Goal: Navigation & Orientation: Understand site structure

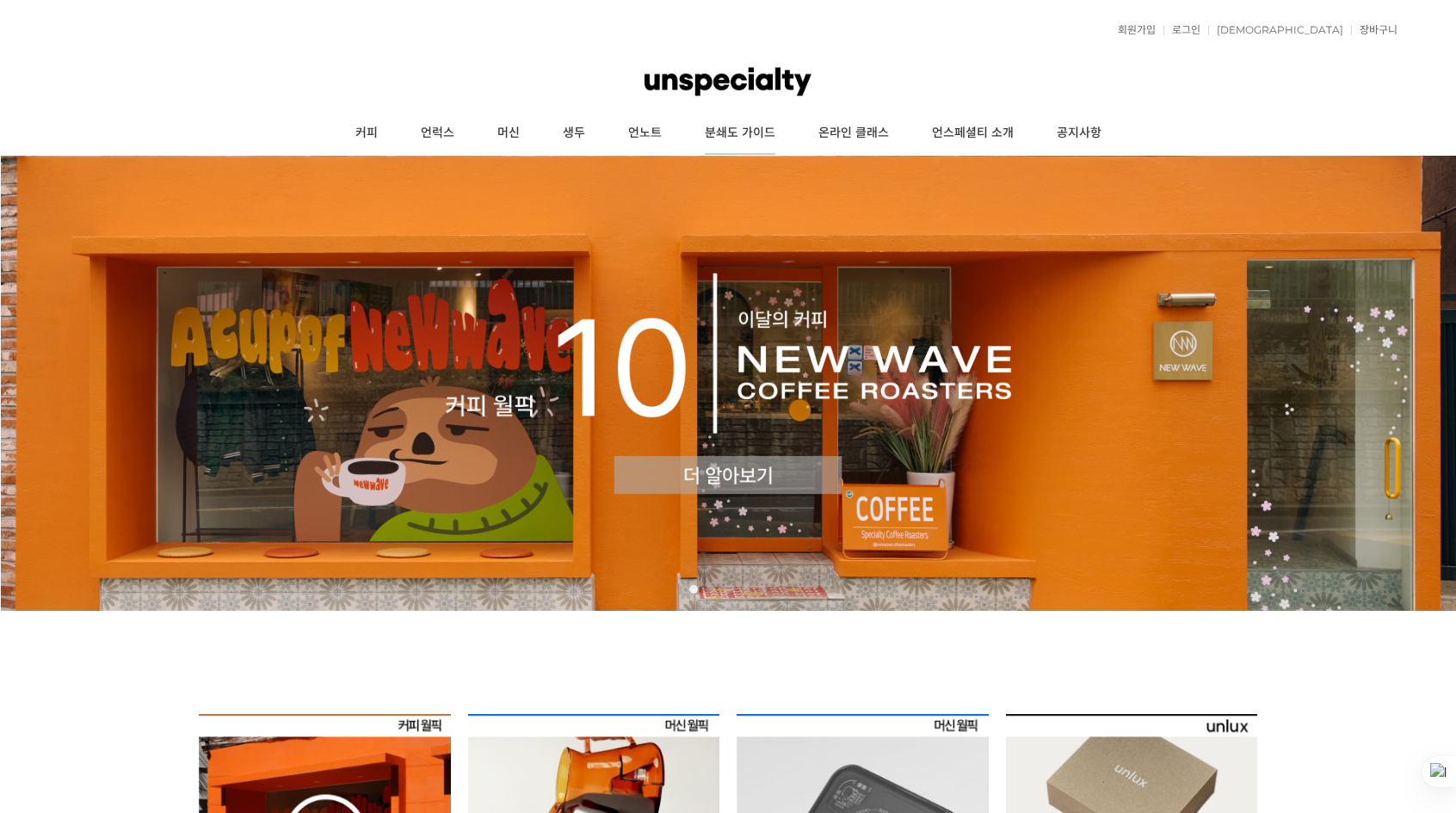
click at [749, 120] on link "분쇄도 가이드" at bounding box center [740, 133] width 114 height 43
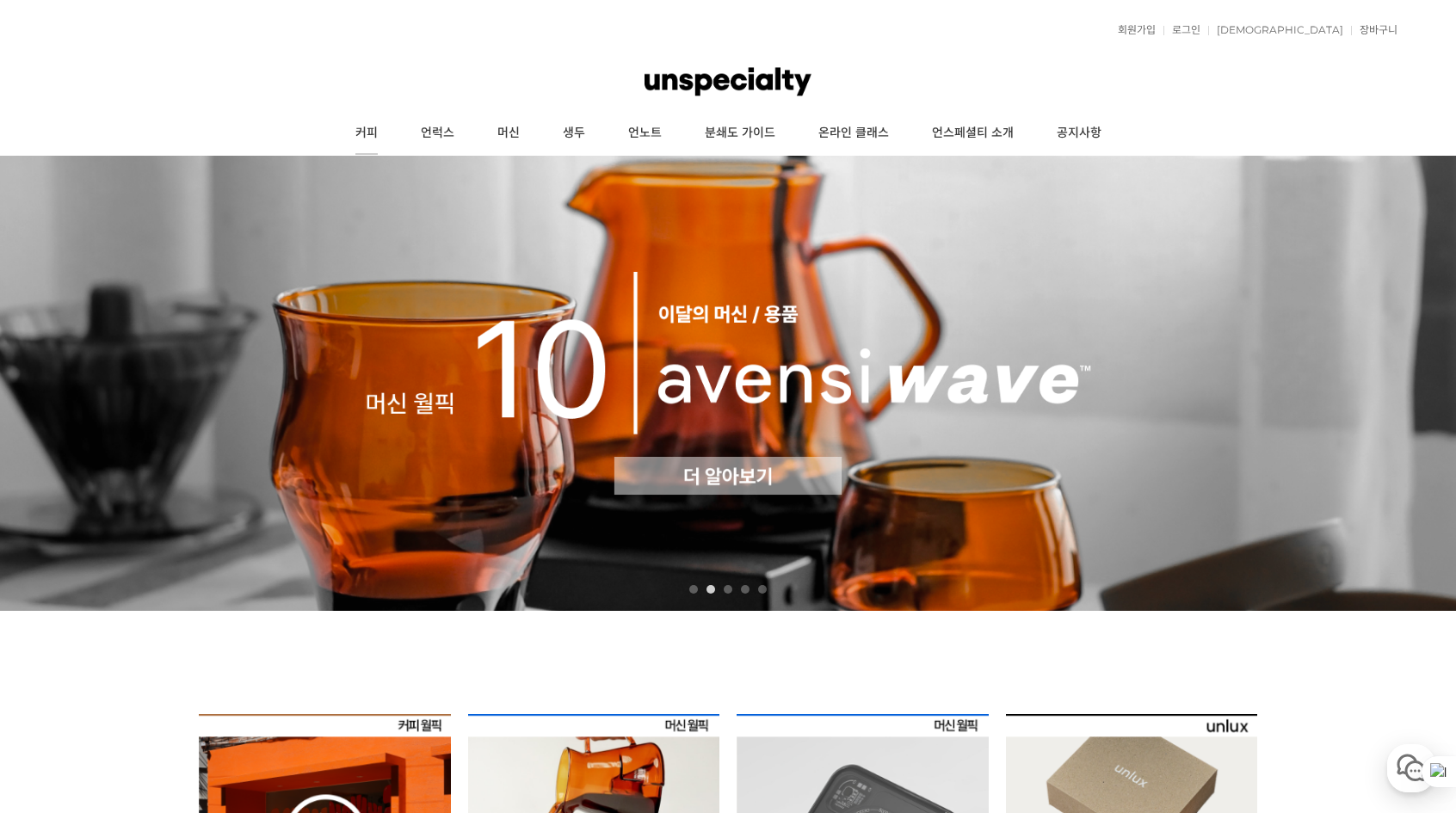
click at [358, 132] on link "커피" at bounding box center [366, 133] width 65 height 43
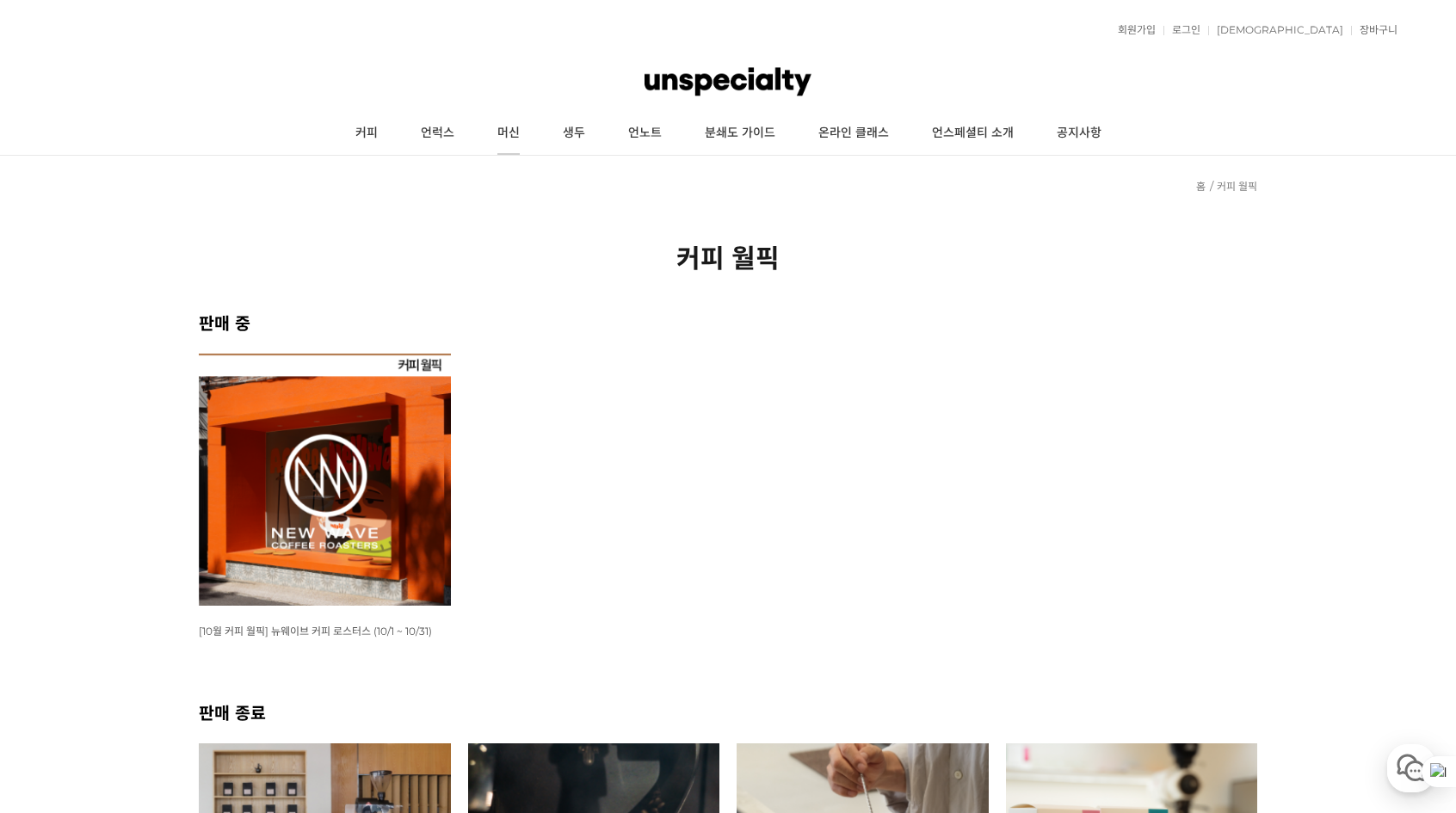
click at [516, 114] on link "머신" at bounding box center [508, 133] width 65 height 43
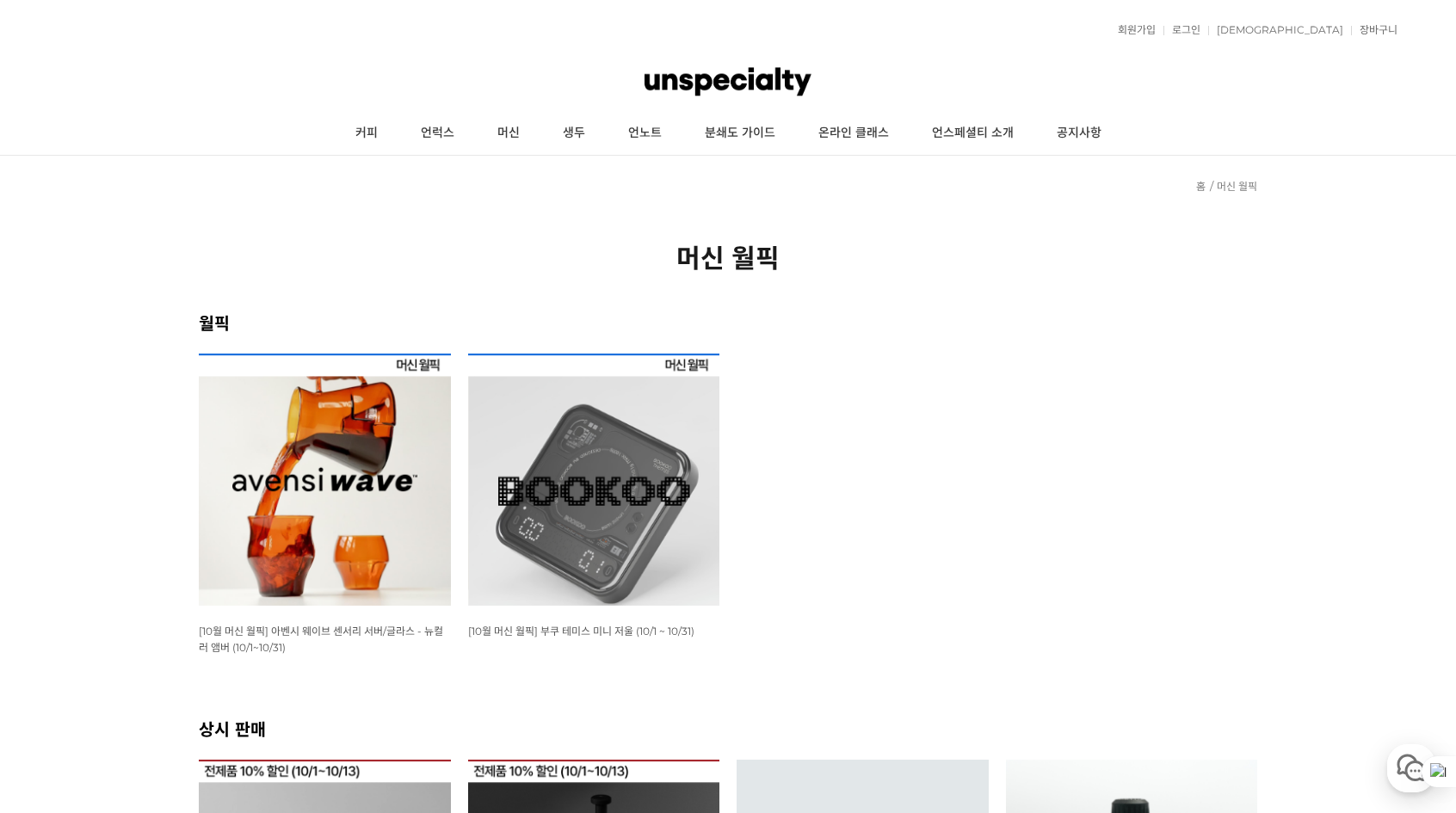
click at [761, 68] on img at bounding box center [728, 82] width 167 height 52
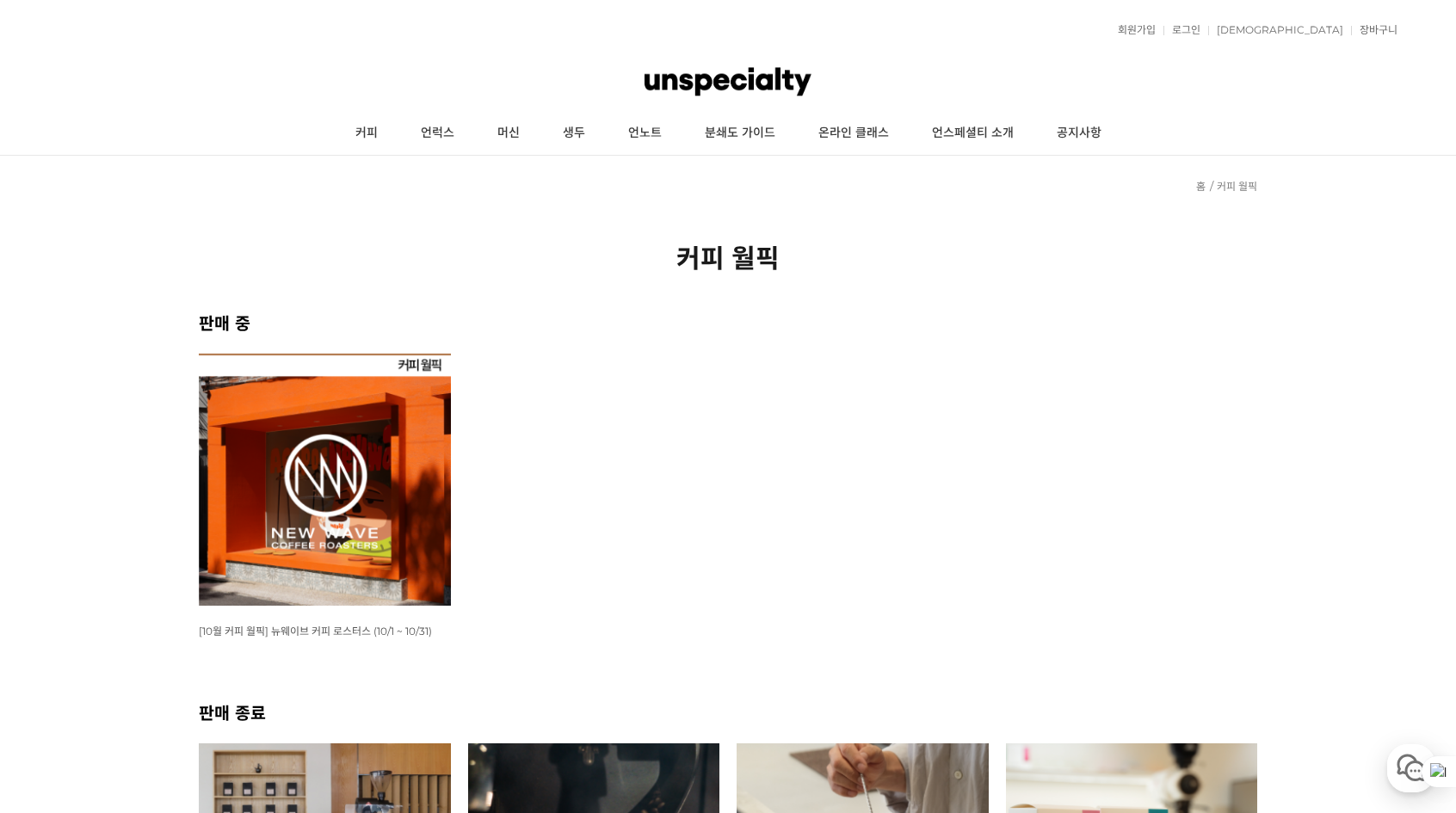
click at [698, 82] on img at bounding box center [728, 82] width 167 height 52
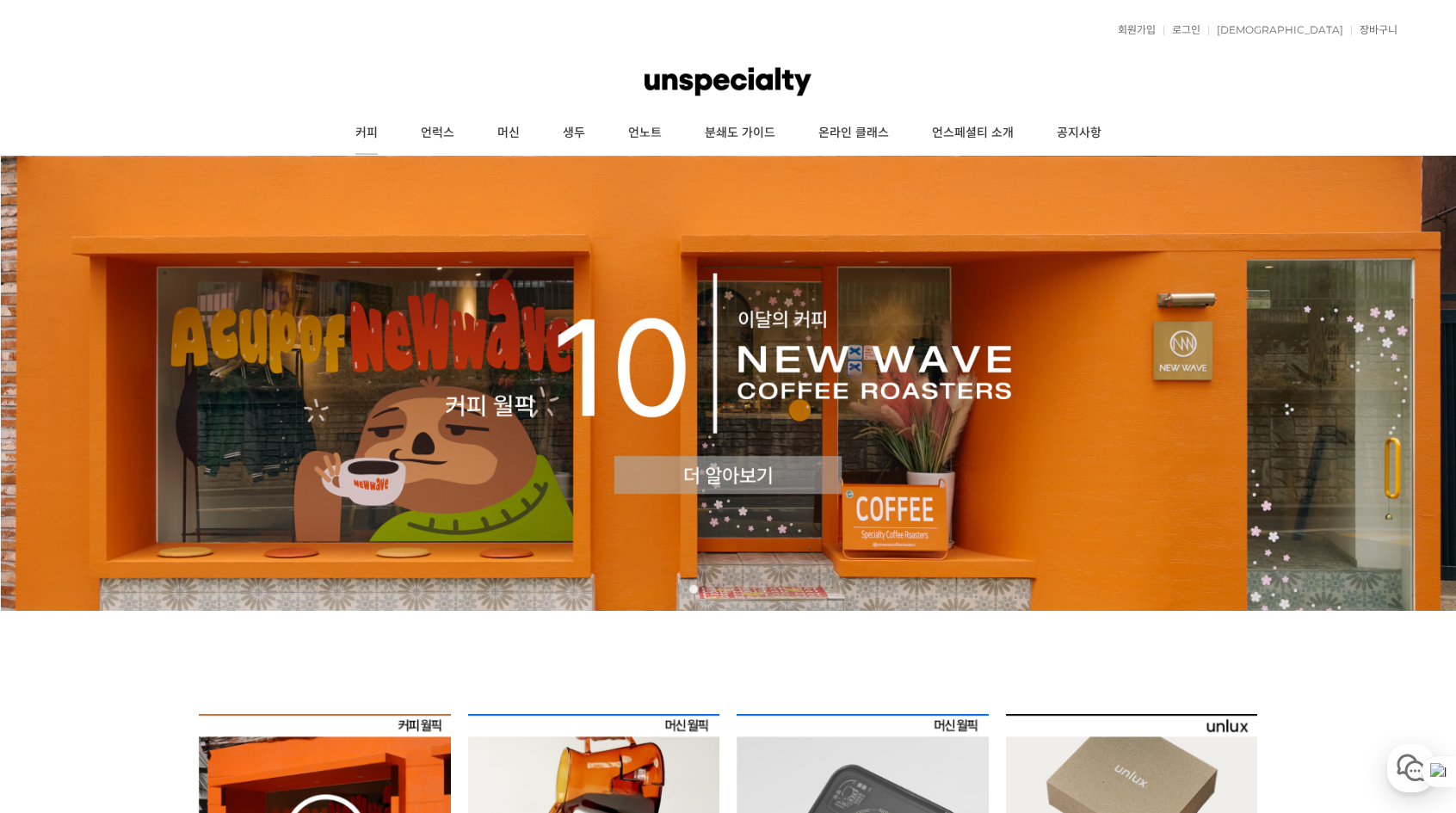
click at [374, 132] on link "커피" at bounding box center [366, 133] width 65 height 43
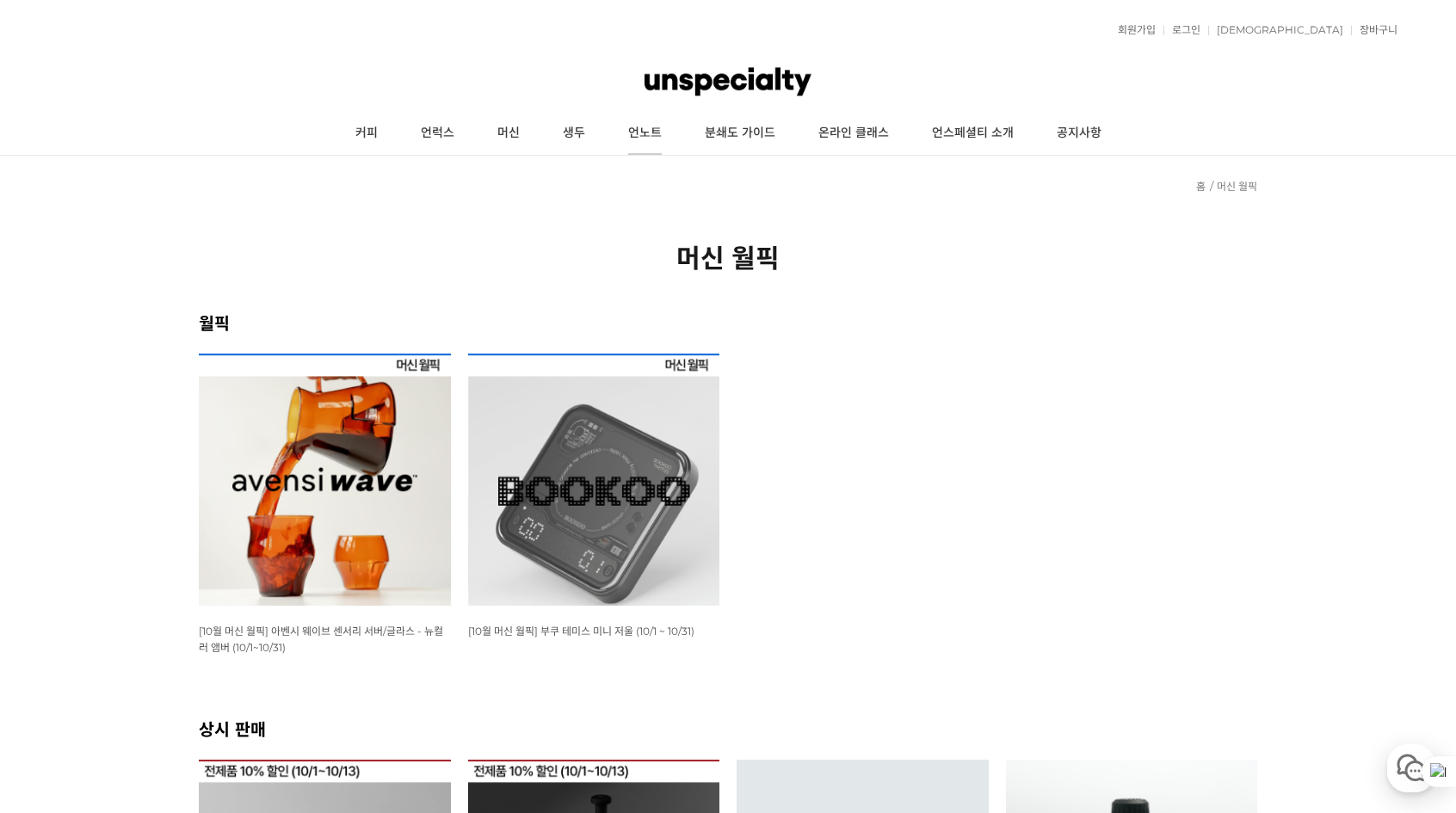
click at [651, 130] on link "언노트" at bounding box center [645, 133] width 77 height 43
click at [348, 140] on link "커피" at bounding box center [366, 133] width 65 height 43
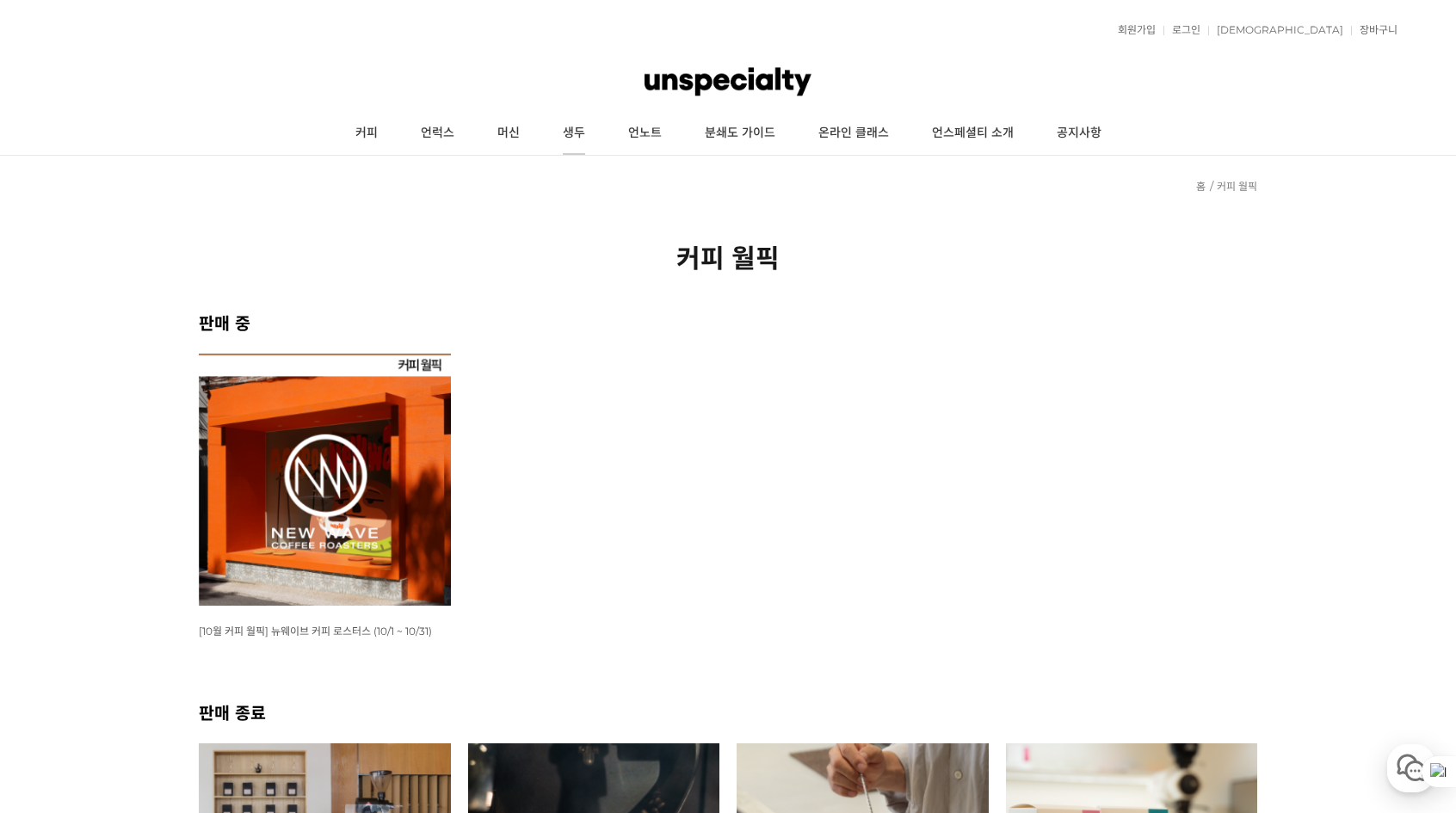
click at [561, 142] on link "생두" at bounding box center [573, 133] width 65 height 43
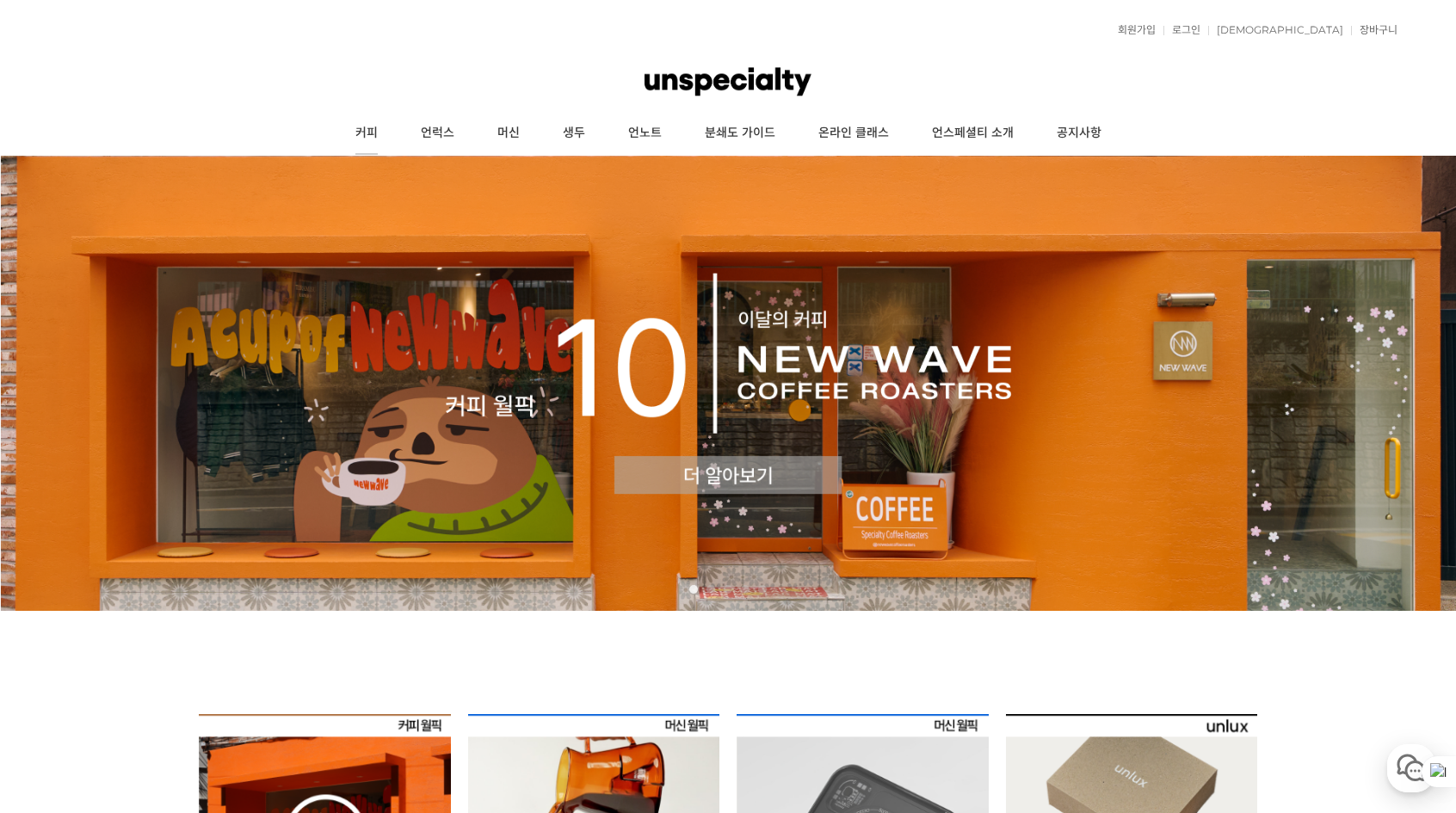
click at [378, 139] on link "커피" at bounding box center [366, 133] width 65 height 43
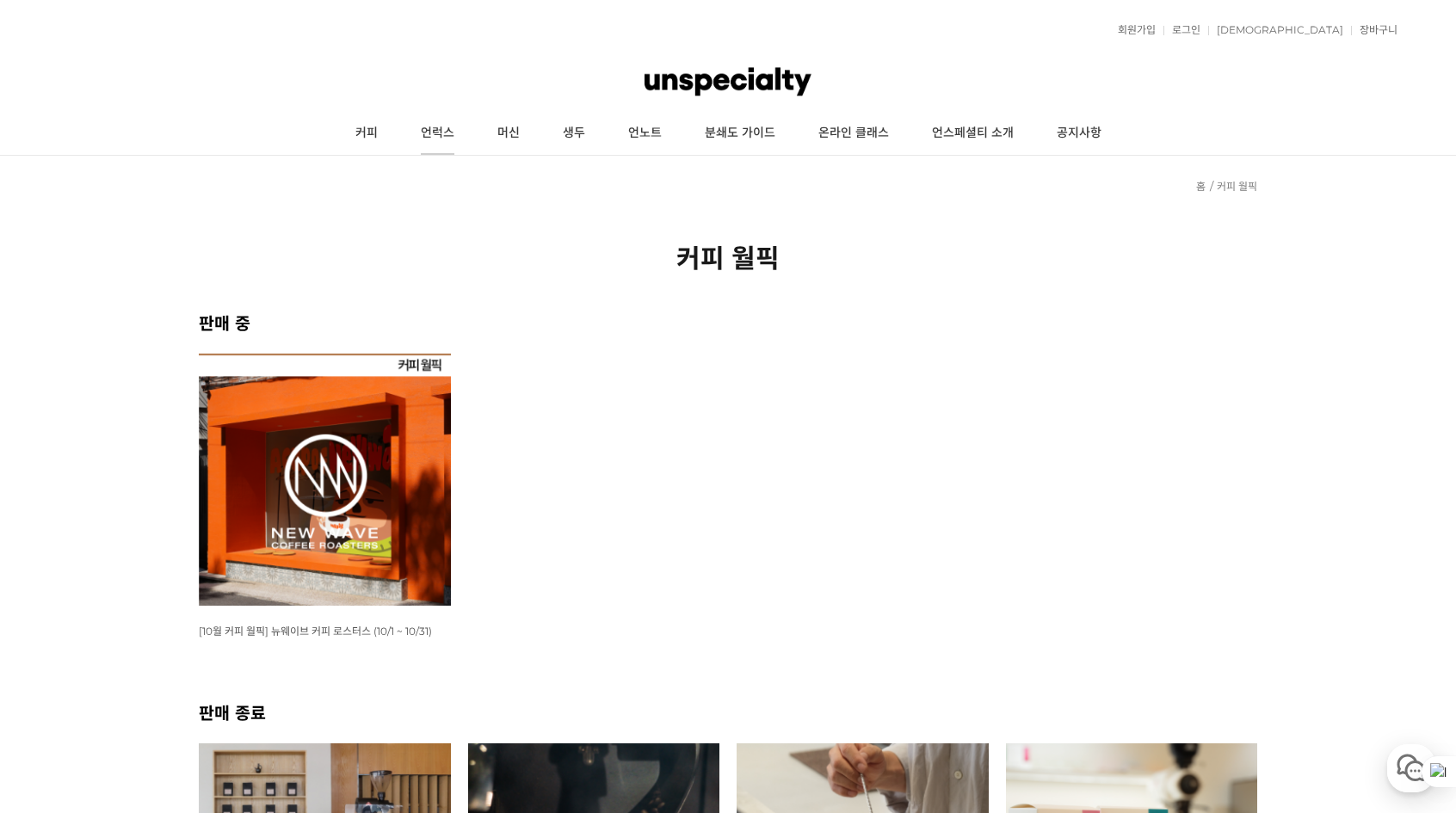
click at [448, 145] on link "언럭스" at bounding box center [437, 133] width 77 height 43
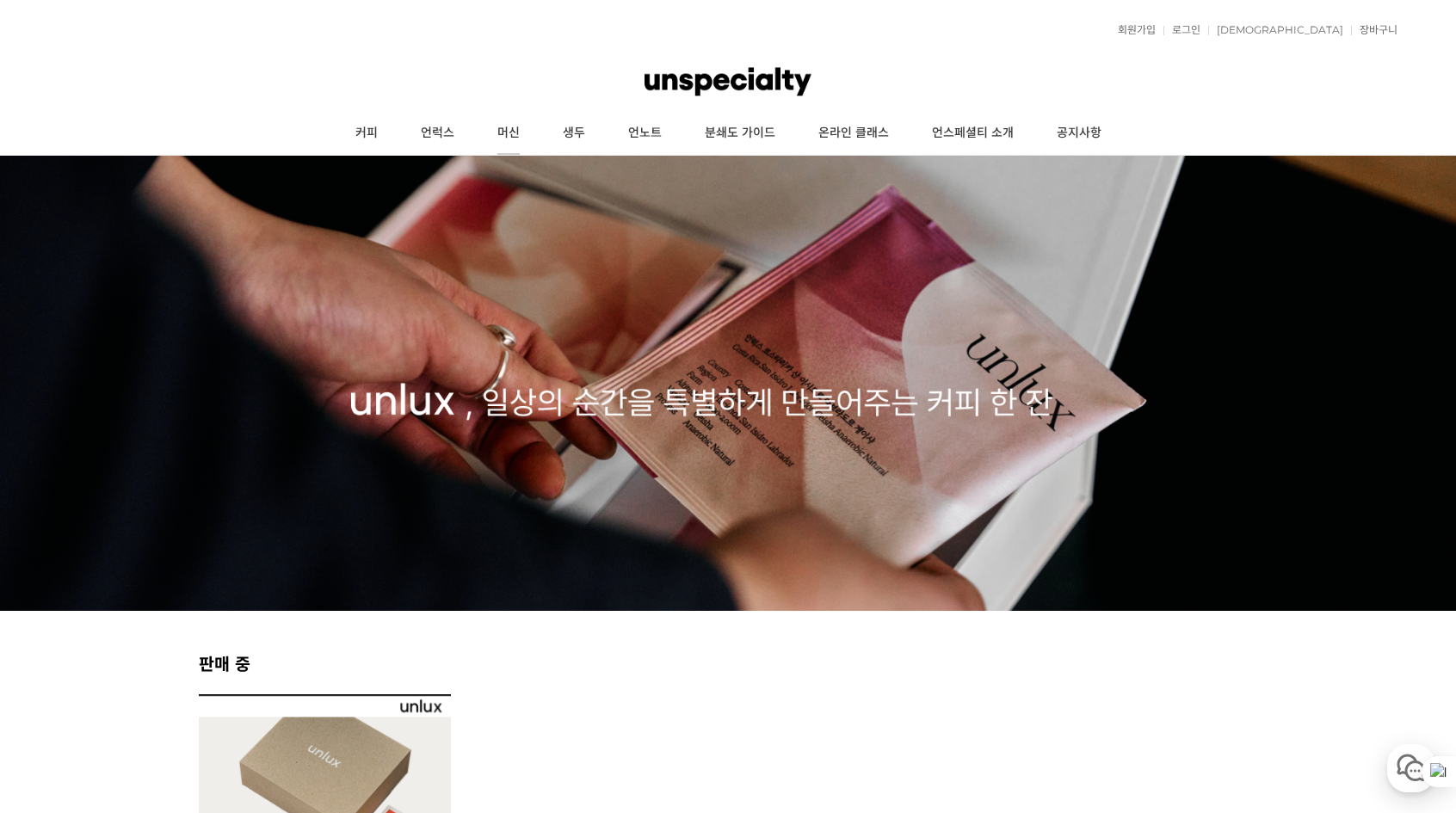
click at [505, 137] on link "머신" at bounding box center [508, 133] width 65 height 43
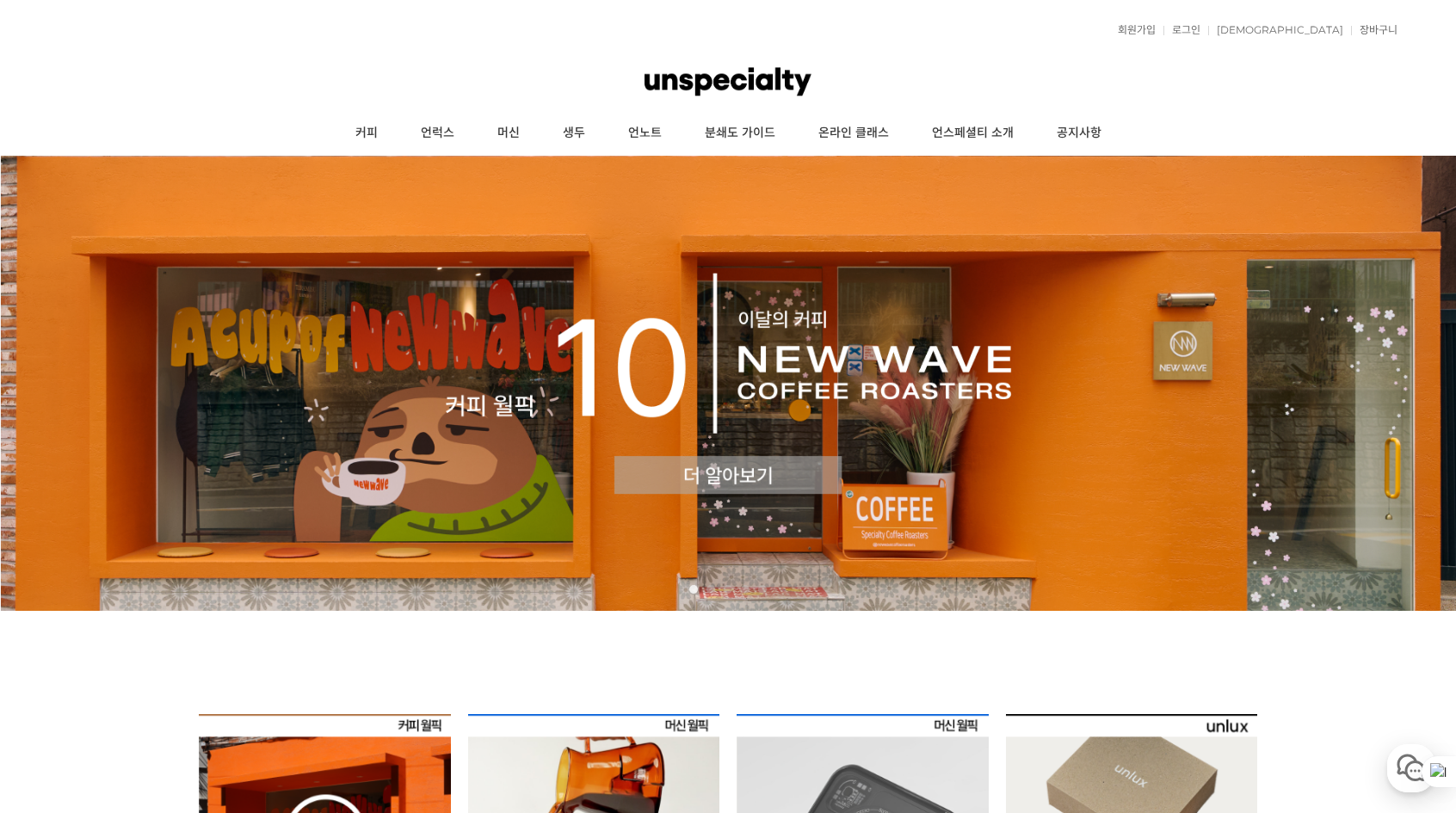
scroll to position [516, 0]
